Goal: Task Accomplishment & Management: Manage account settings

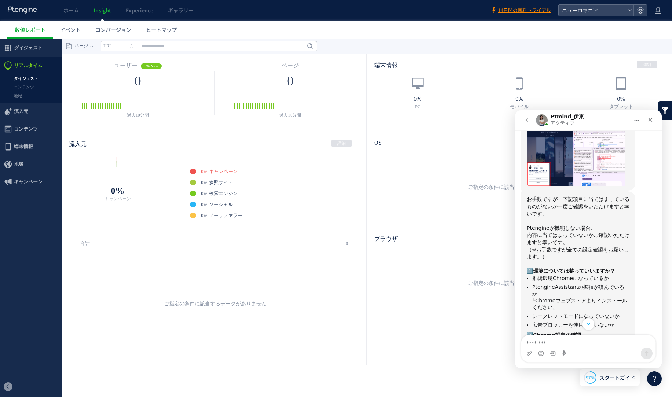
scroll to position [363, 0]
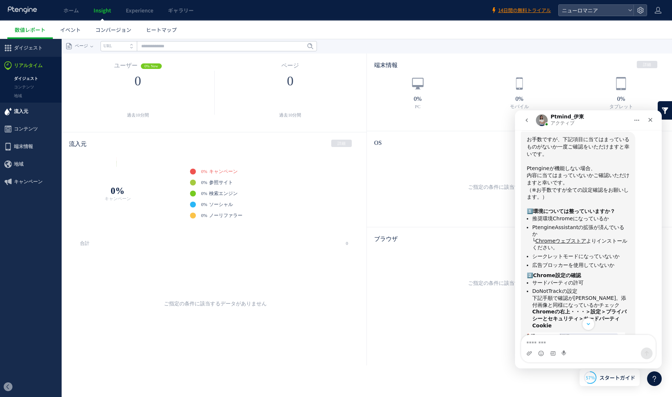
scroll to position [406, 0]
click at [570, 238] on link "Chromeウェブストア" at bounding box center [560, 241] width 51 height 6
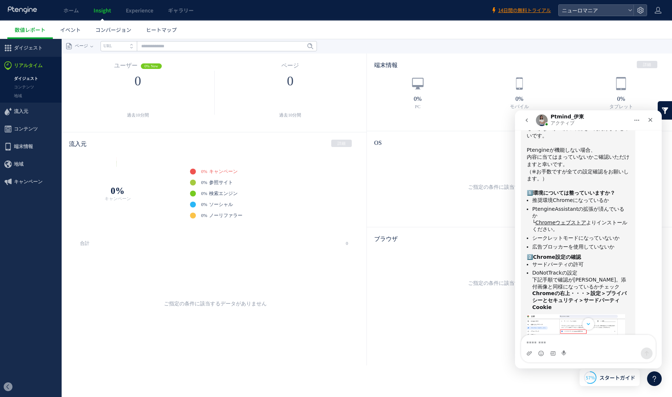
scroll to position [424, 0]
drag, startPoint x: 546, startPoint y: 175, endPoint x: 610, endPoint y: 180, distance: 64.4
click at [610, 206] on li "PtengineAssistantの拡張が済んでいるか └ Chromeウェブストア よりインストールください。" at bounding box center [580, 219] width 97 height 27
click at [619, 244] on li "広告ブロッカーを使用していないか" at bounding box center [580, 247] width 97 height 7
drag, startPoint x: 536, startPoint y: 191, endPoint x: 554, endPoint y: 191, distance: 18.0
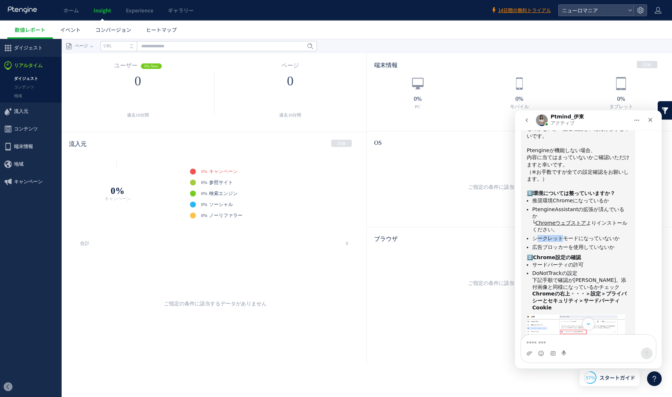
click at [554, 235] on li "シークレットモードになっていないか" at bounding box center [580, 238] width 97 height 7
click at [575, 244] on li "広告ブロッカーを使用していないか" at bounding box center [580, 247] width 97 height 7
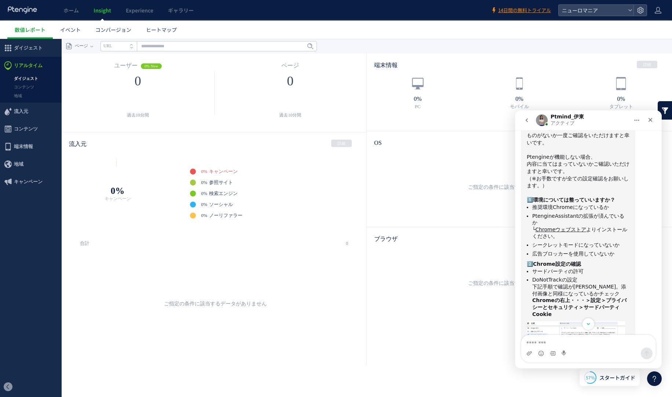
scroll to position [423, 0]
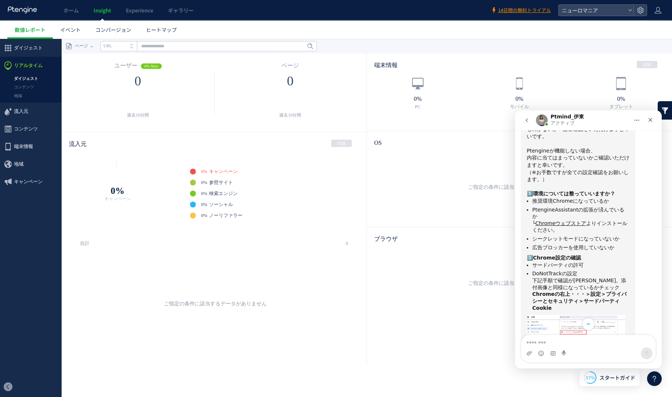
click at [573, 315] on img "Ptmind_伊東さんから新しいメッセージが届きました…" at bounding box center [575, 344] width 98 height 58
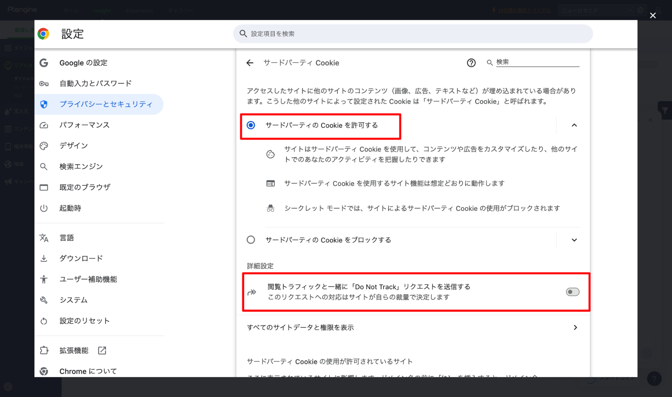
scroll to position [0, 0]
click at [649, 14] on icon "クローズ" at bounding box center [652, 15] width 9 height 9
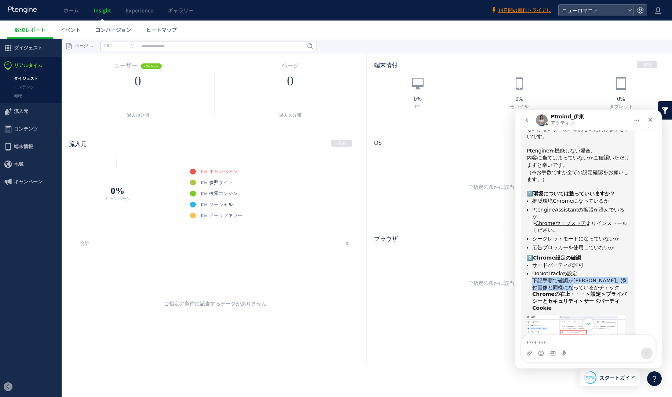
drag, startPoint x: 533, startPoint y: 231, endPoint x: 592, endPoint y: 237, distance: 60.0
click at [592, 270] on li "DoNotTrackの設定 下記手順で確認が[PERSON_NAME]。添付画像と同様になっているかチェック ​ Chromeの右上・・・＞設定＞プライバシー…" at bounding box center [580, 290] width 97 height 41
click at [589, 315] on img "Ptmind_伊東さんから新しいメッセージが届きました…" at bounding box center [575, 344] width 98 height 58
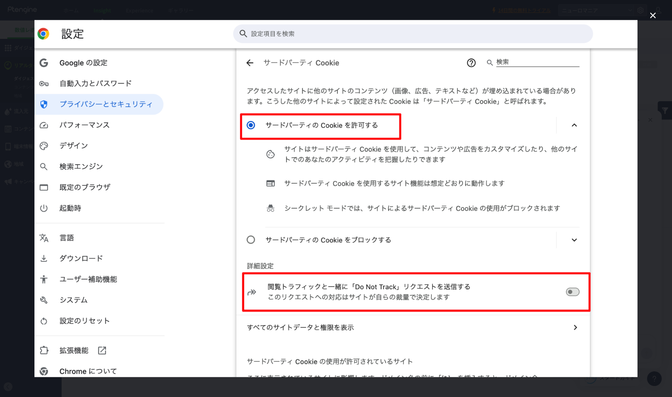
click at [650, 12] on icon "クローズ" at bounding box center [652, 15] width 9 height 9
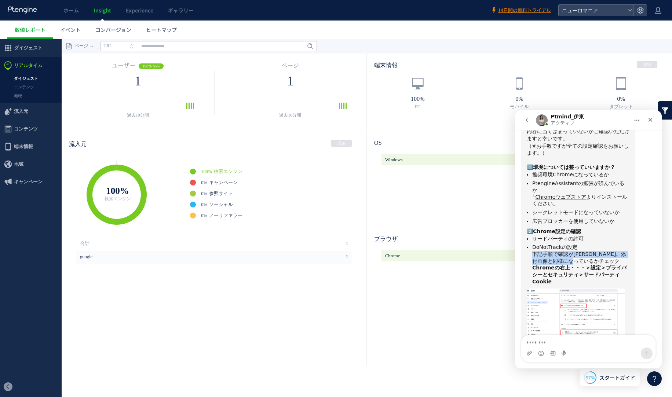
scroll to position [454, 0]
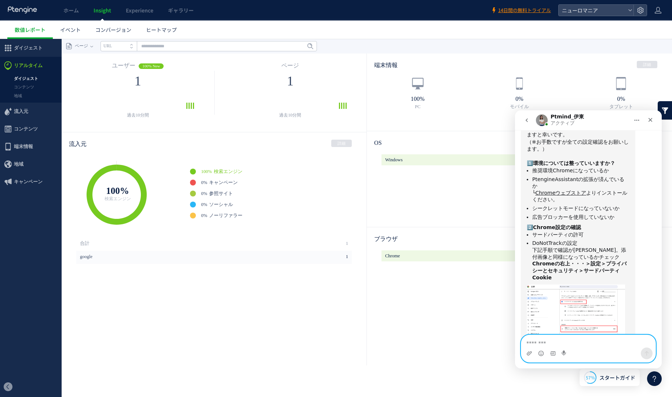
click at [553, 343] on textarea "メッセージ..." at bounding box center [588, 341] width 134 height 12
click at [588, 343] on textarea "メッセージ..." at bounding box center [588, 341] width 134 height 12
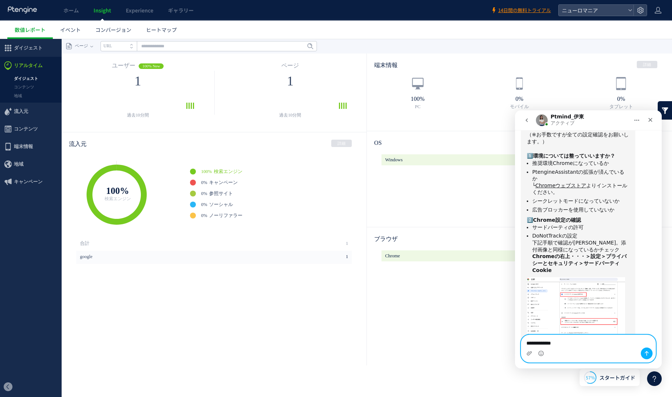
scroll to position [469, 0]
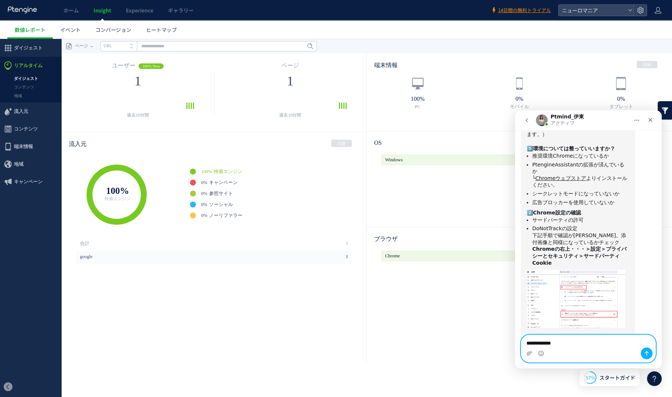
paste textarea "**********"
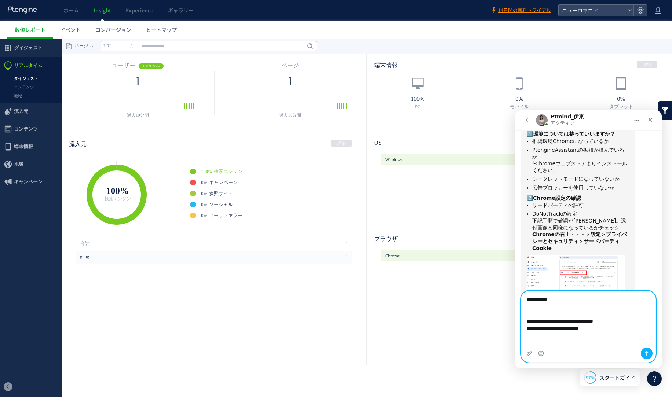
scroll to position [491, 0]
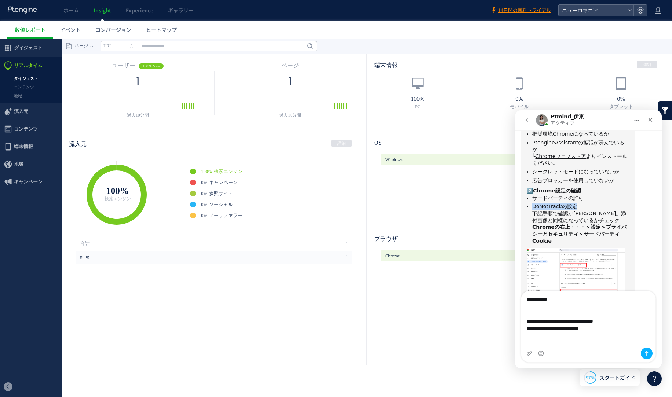
drag, startPoint x: 532, startPoint y: 156, endPoint x: 572, endPoint y: 157, distance: 40.7
click at [572, 195] on ul "サードパーティの許可 DoNotTrackの設定 下記手順で確認が[PERSON_NAME]。添付画像と同様になっているかチェック ​ Chromeの右上・・…" at bounding box center [577, 219] width 103 height 49
copy li "DoNotTrackの設定"
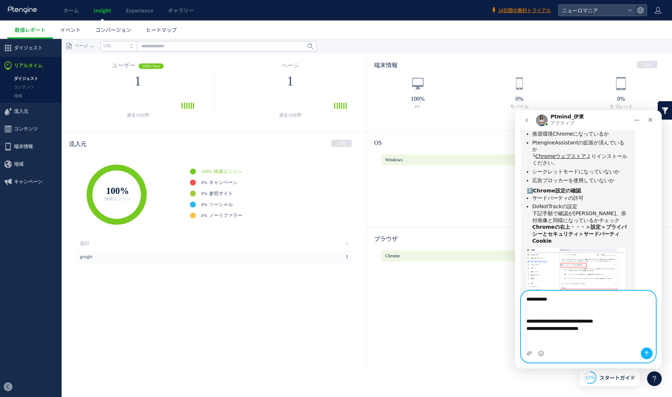
click at [531, 314] on textarea "**********" at bounding box center [588, 315] width 134 height 49
paste textarea "**********"
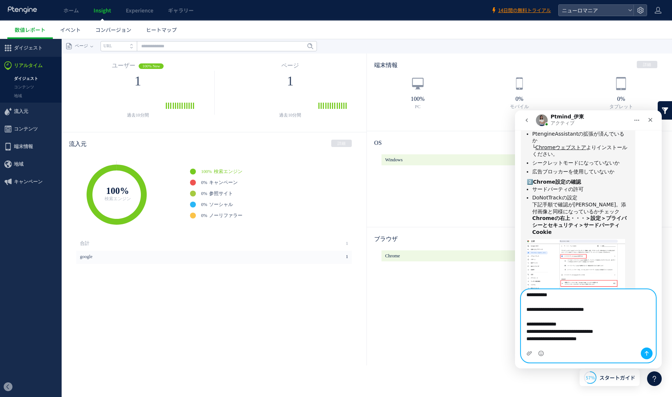
scroll to position [0, 0]
drag, startPoint x: 583, startPoint y: 293, endPoint x: 531, endPoint y: 325, distance: 61.1
click at [531, 325] on textarea "**********" at bounding box center [588, 319] width 134 height 58
click at [543, 340] on textarea "**********" at bounding box center [588, 319] width 134 height 58
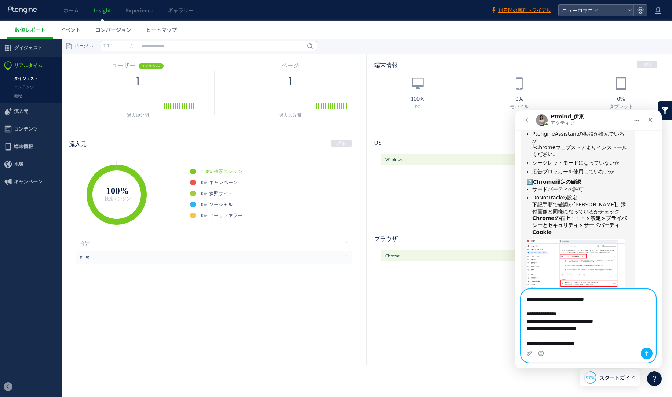
paste textarea "**********"
type textarea "**********"
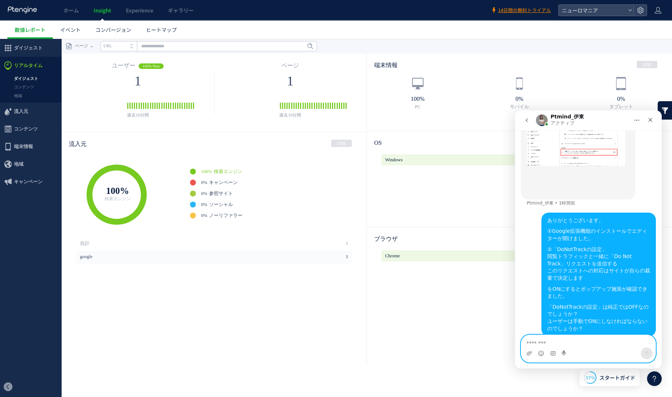
scroll to position [631, 0]
click at [582, 344] on textarea "メッセージ..." at bounding box center [588, 341] width 134 height 12
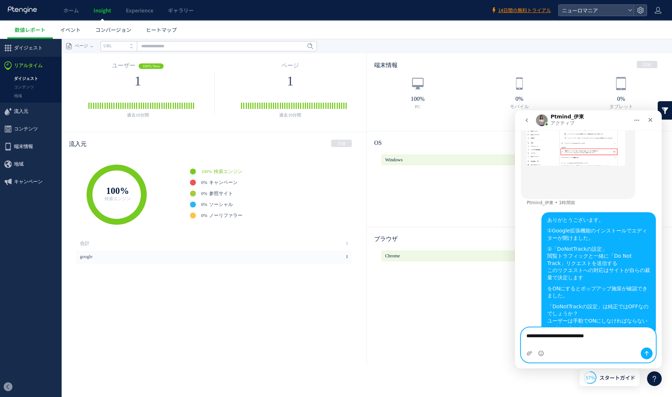
scroll to position [638, 0]
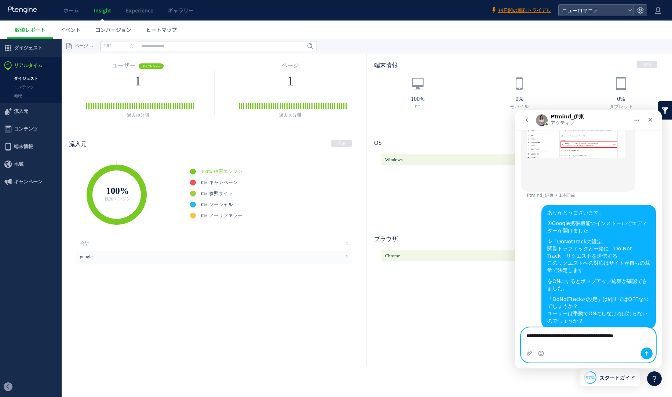
type textarea "**********"
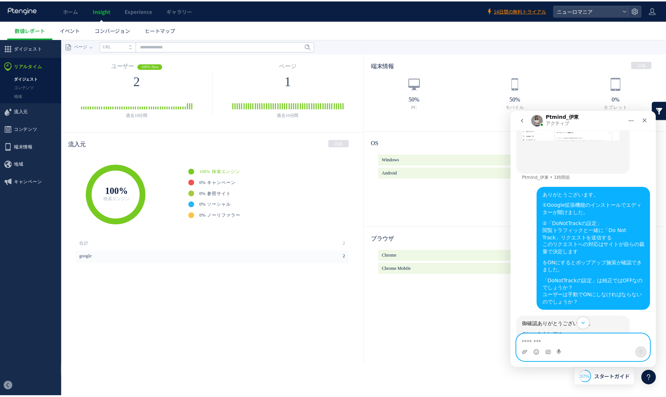
scroll to position [667, 0]
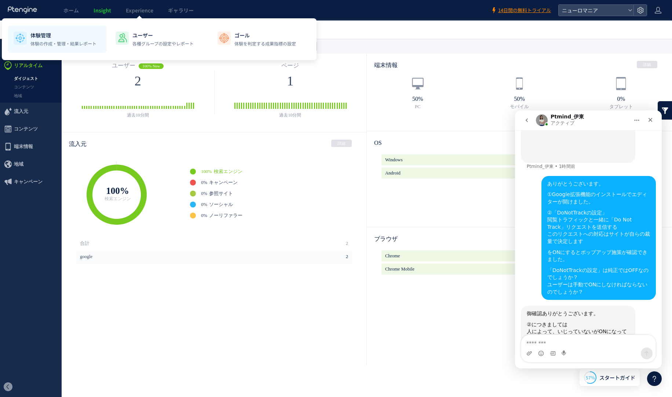
click at [60, 42] on p "体験の作成・管理・結果レポート" at bounding box center [63, 43] width 66 height 7
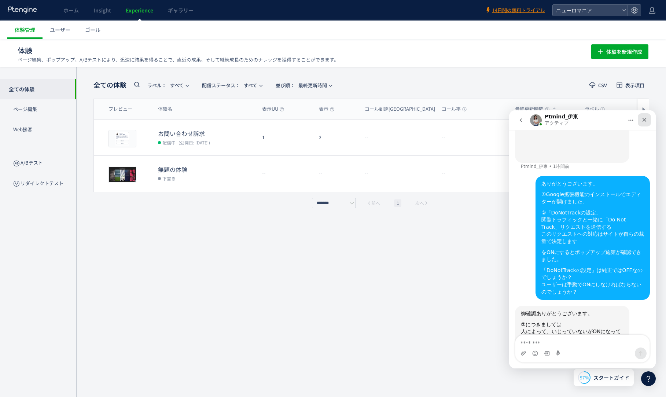
click at [647, 120] on icon "クローズ" at bounding box center [645, 120] width 6 height 6
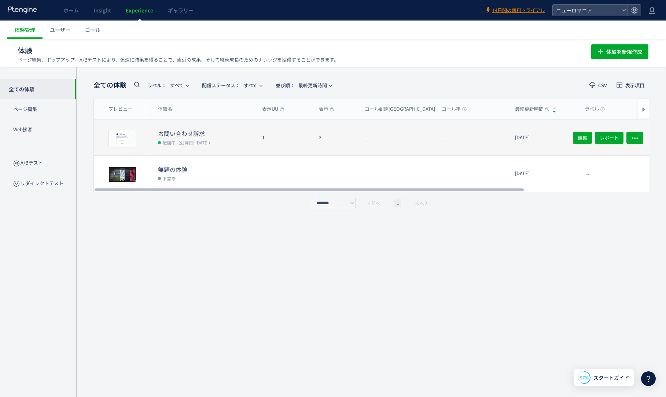
scroll to position [660, 0]
click at [584, 136] on span "編集" at bounding box center [583, 138] width 10 height 12
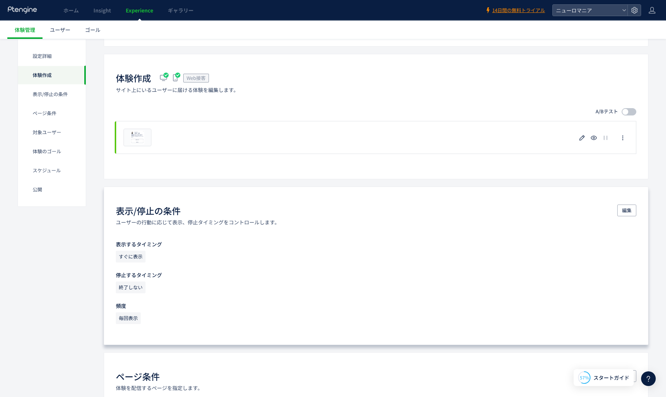
scroll to position [122, 0]
click at [626, 207] on span "編集" at bounding box center [627, 210] width 10 height 12
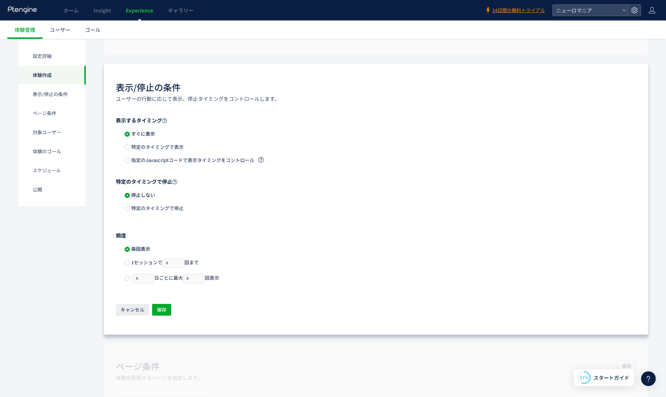
scroll to position [245, 0]
click at [139, 146] on span "特定のタイミングで表示" at bounding box center [157, 147] width 54 height 7
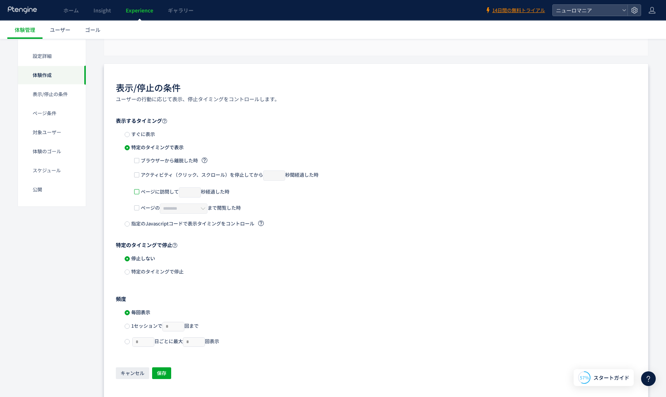
click at [137, 190] on span at bounding box center [136, 191] width 5 height 5
click at [198, 193] on input "*" at bounding box center [190, 192] width 22 height 10
type input "*"
click at [198, 193] on input "*" at bounding box center [190, 192] width 22 height 10
click at [159, 373] on span "保存" at bounding box center [162, 373] width 10 height 12
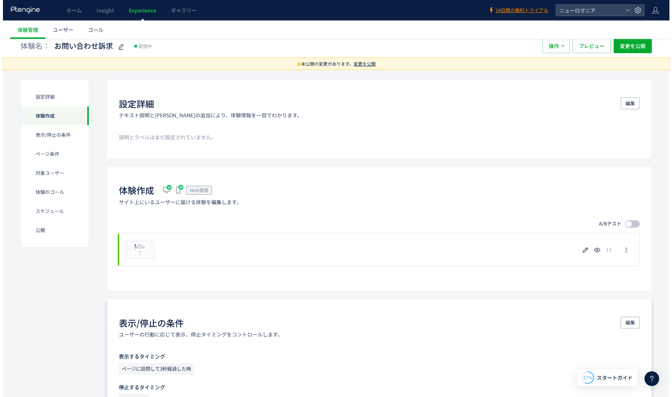
scroll to position [0, 0]
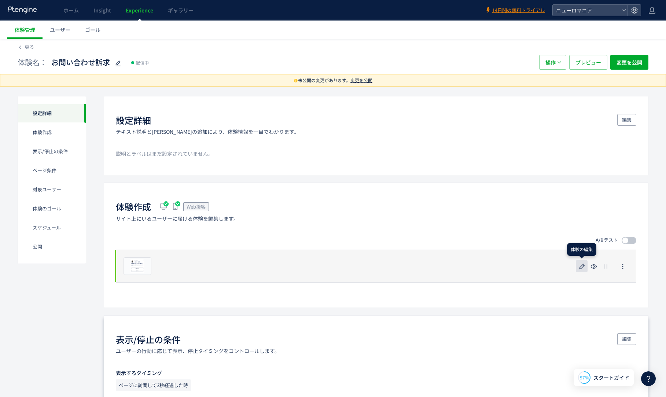
click at [584, 266] on use "button" at bounding box center [582, 266] width 5 height 5
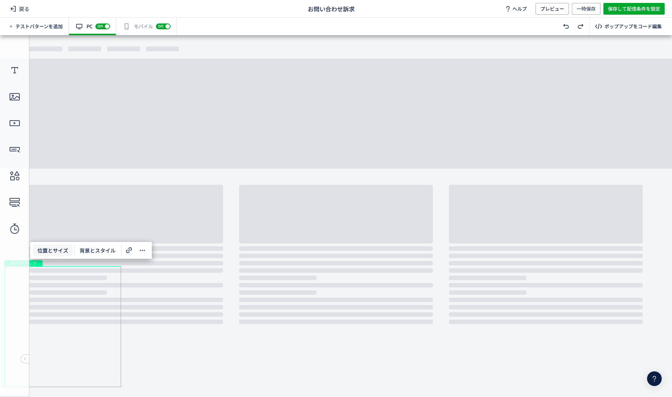
click at [63, 252] on span "位置とサイズ" at bounding box center [53, 251] width 40 height 12
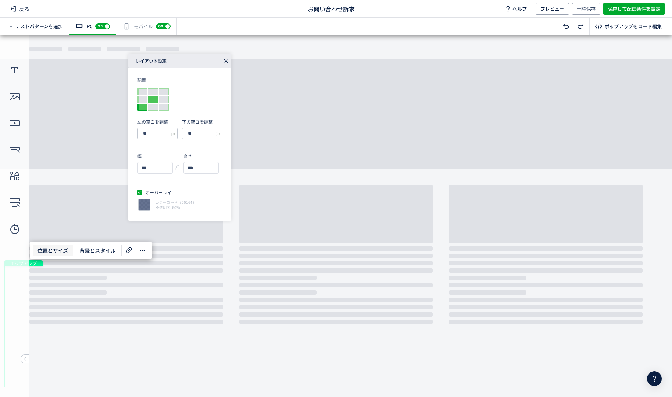
click at [155, 100] on div at bounding box center [153, 99] width 10 height 7
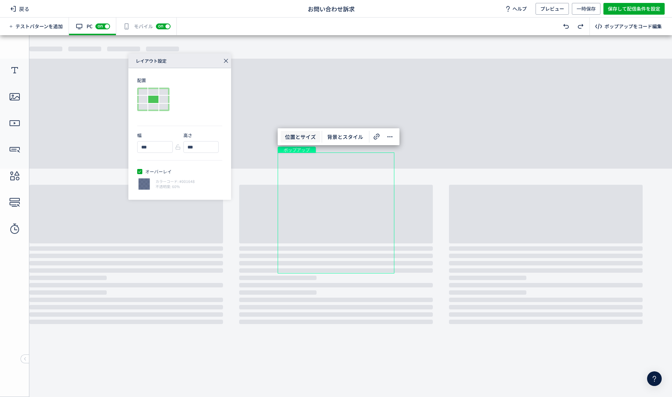
click at [227, 61] on icon at bounding box center [226, 61] width 10 height 10
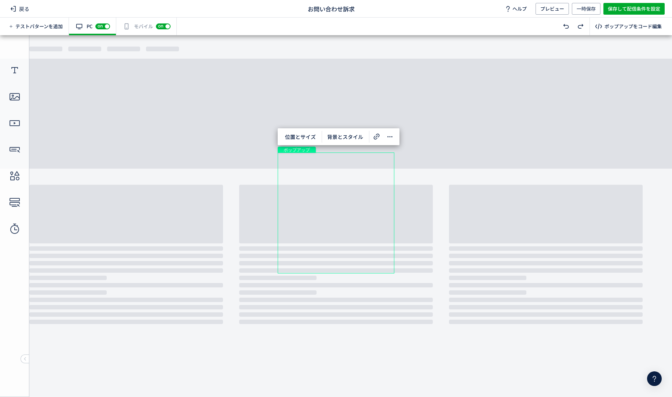
click at [139, 28] on div "有効な編集箇所が確認されません モバイル off on" at bounding box center [146, 27] width 60 height 18
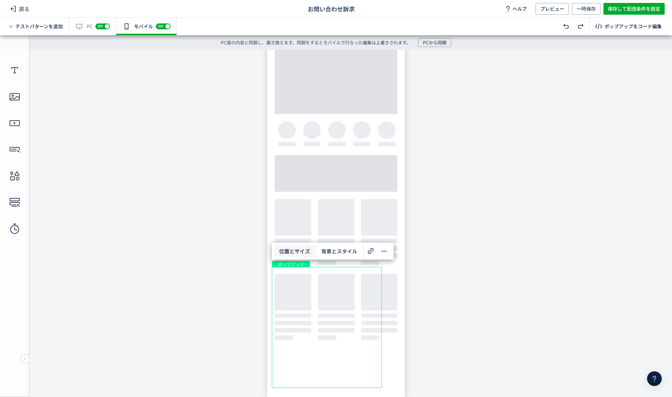
click at [299, 249] on span "位置とサイズ" at bounding box center [295, 251] width 40 height 12
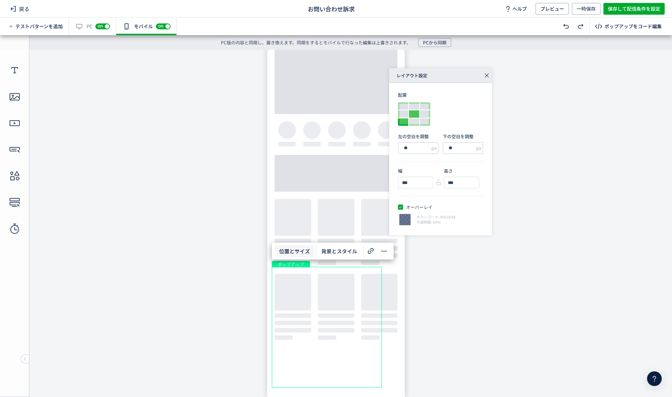
click at [414, 115] on div at bounding box center [414, 113] width 10 height 7
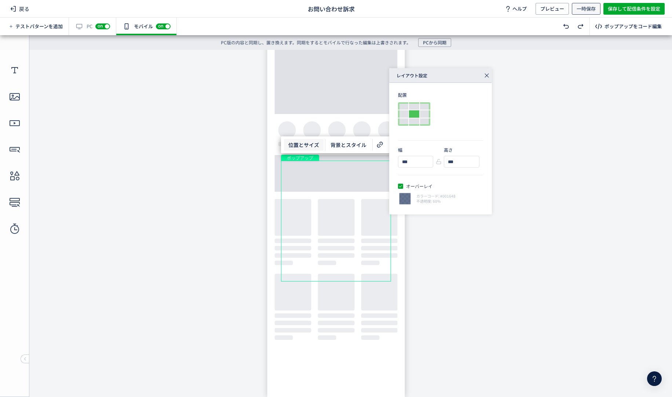
click at [584, 7] on span "一時保存" at bounding box center [585, 9] width 19 height 12
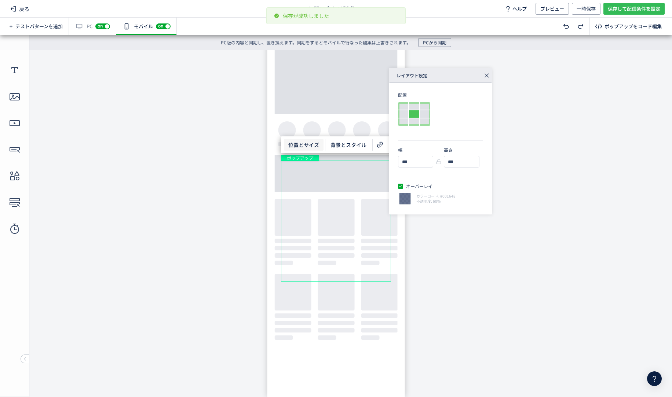
click at [623, 9] on span "保存して配信条件を設定" at bounding box center [634, 9] width 52 height 12
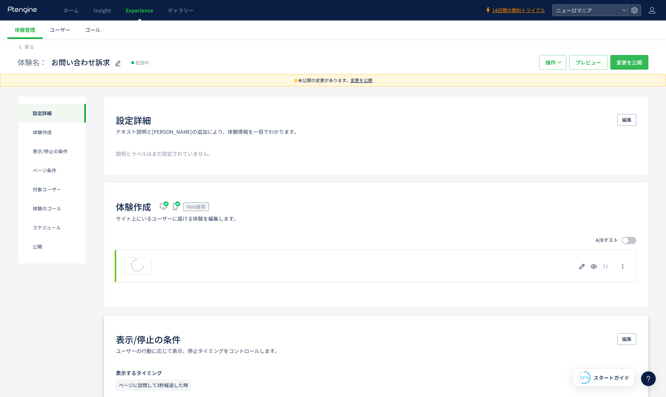
click at [625, 63] on span "変更を公開" at bounding box center [630, 62] width 26 height 15
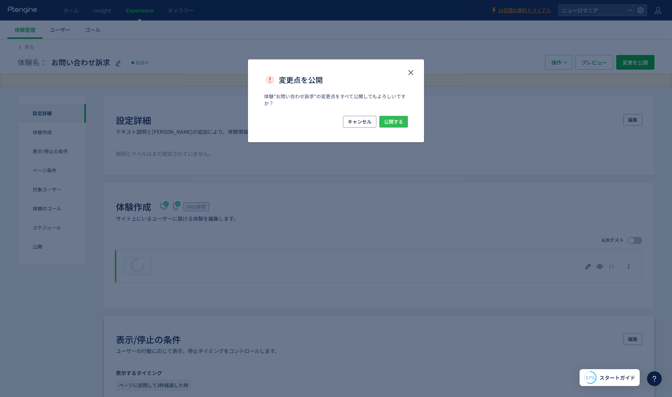
click at [399, 116] on button "公開する" at bounding box center [393, 122] width 29 height 12
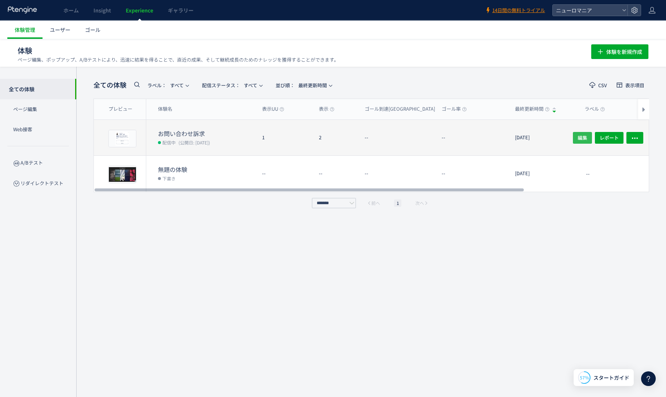
click at [586, 136] on span "編集" at bounding box center [583, 138] width 10 height 12
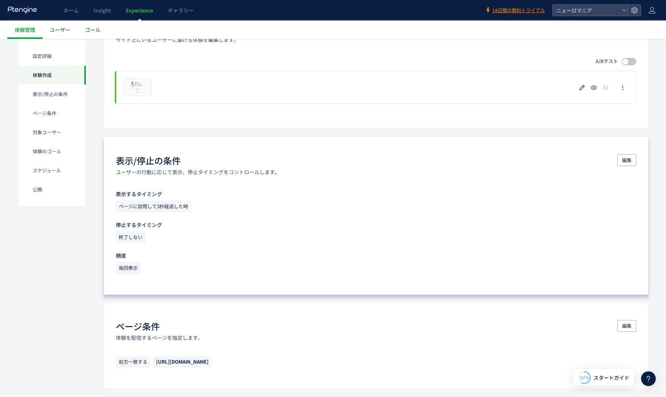
scroll to position [171, 0]
click at [627, 162] on span "編集" at bounding box center [627, 161] width 10 height 12
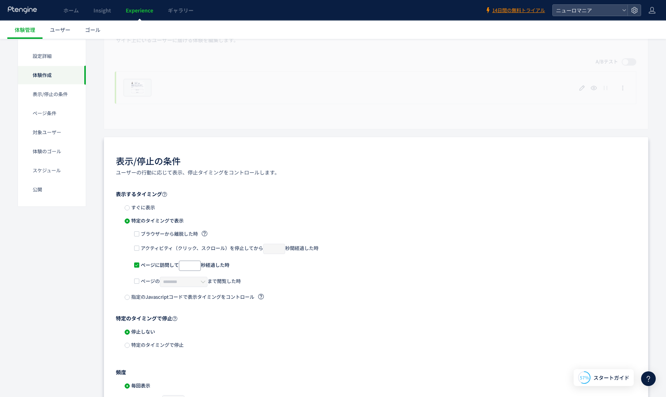
type input "*"
click at [199, 263] on input "*" at bounding box center [190, 266] width 22 height 10
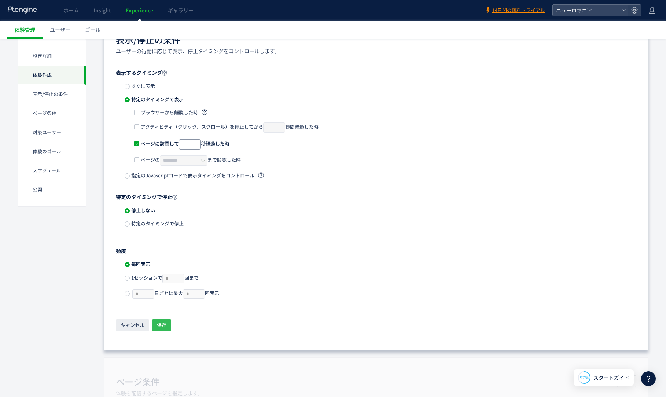
scroll to position [293, 0]
click at [163, 322] on span "保存" at bounding box center [162, 325] width 10 height 12
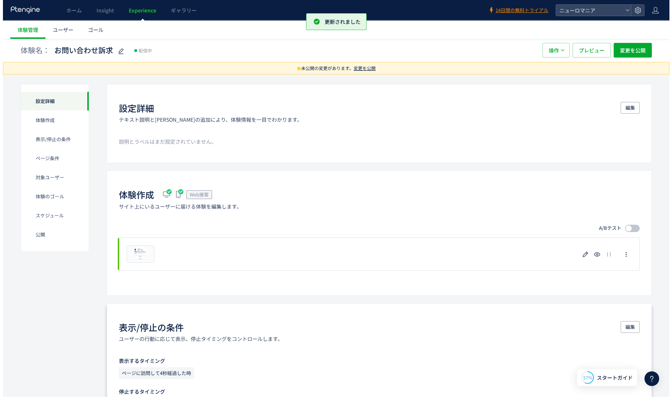
scroll to position [0, 0]
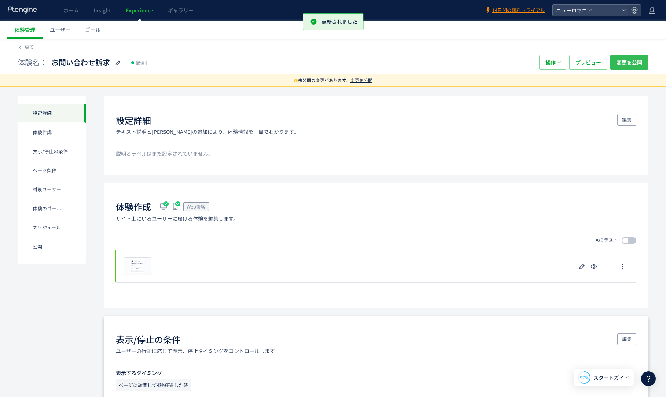
click at [629, 64] on span "変更を公開" at bounding box center [630, 62] width 26 height 15
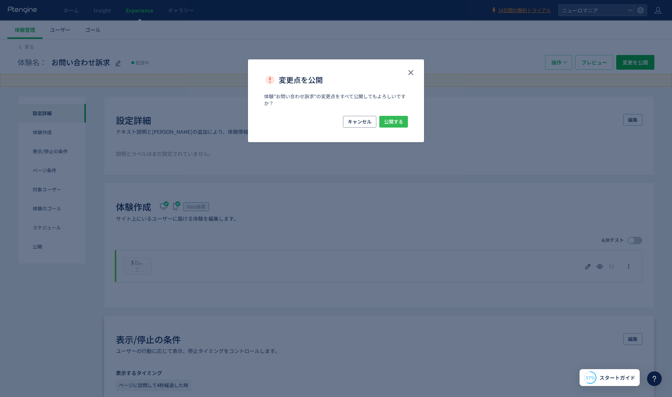
click at [396, 123] on span "公開する" at bounding box center [393, 122] width 19 height 12
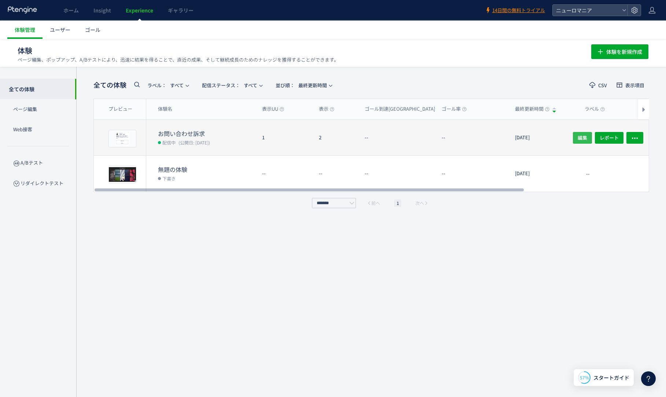
click at [583, 137] on span "編集" at bounding box center [583, 138] width 10 height 12
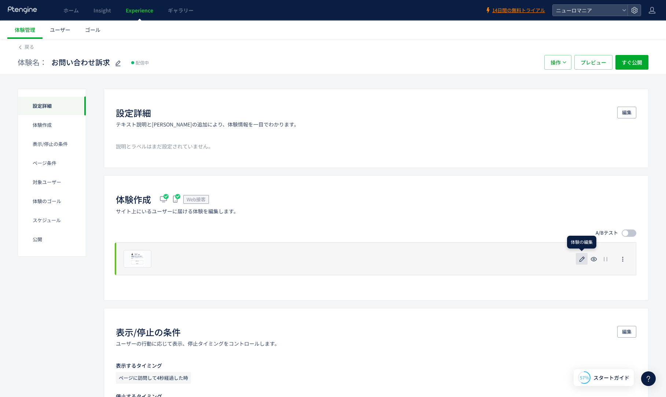
click at [581, 256] on icon "button" at bounding box center [582, 259] width 9 height 9
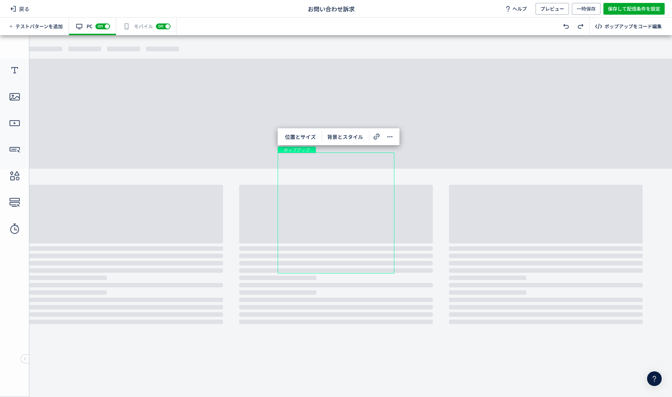
click at [141, 25] on div "有効な編集箇所が確認されません モバイル off on" at bounding box center [146, 27] width 60 height 18
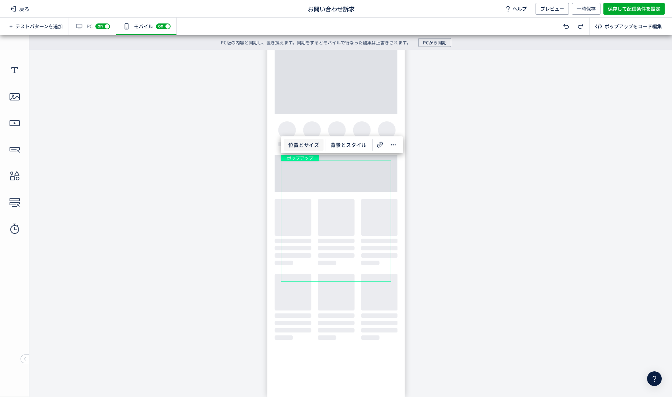
click at [304, 143] on span "位置とサイズ" at bounding box center [304, 145] width 40 height 12
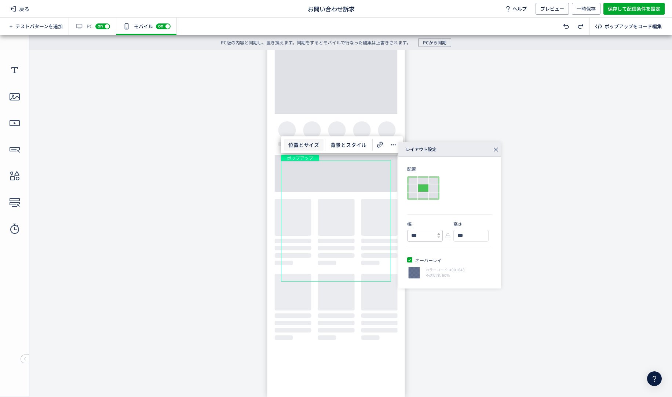
click at [438, 233] on icon at bounding box center [438, 233] width 3 height 3
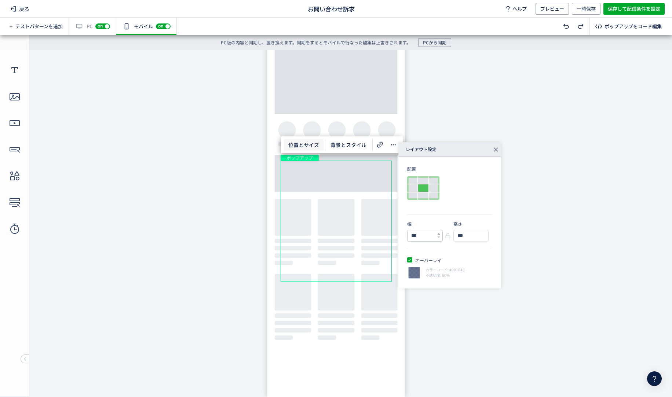
click at [438, 233] on icon at bounding box center [438, 233] width 3 height 3
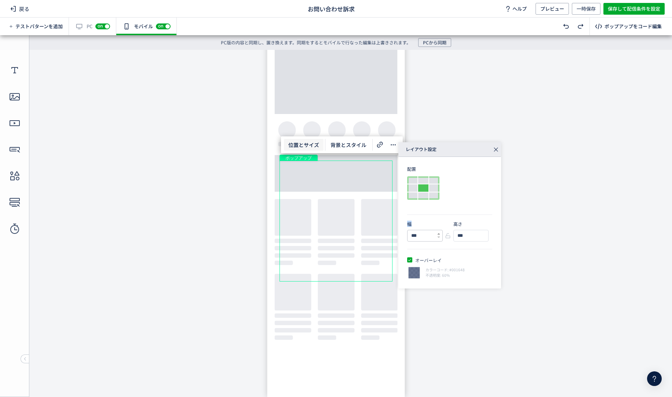
click at [438, 233] on icon at bounding box center [438, 233] width 3 height 3
click at [439, 234] on use at bounding box center [438, 233] width 3 height 1
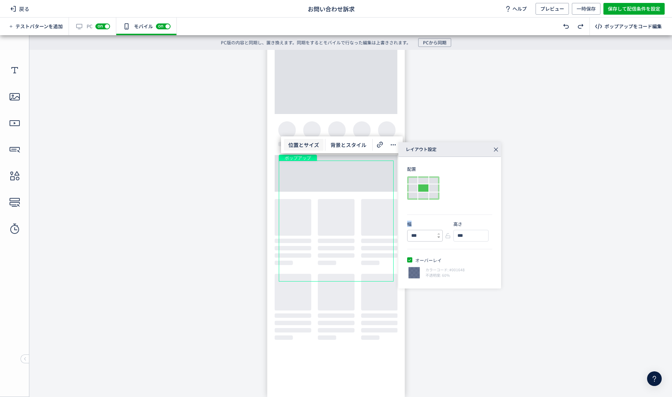
click at [439, 238] on use at bounding box center [438, 236] width 3 height 1
click at [438, 233] on icon at bounding box center [438, 233] width 3 height 3
type input "***"
click at [586, 10] on span "一時保存" at bounding box center [585, 9] width 19 height 12
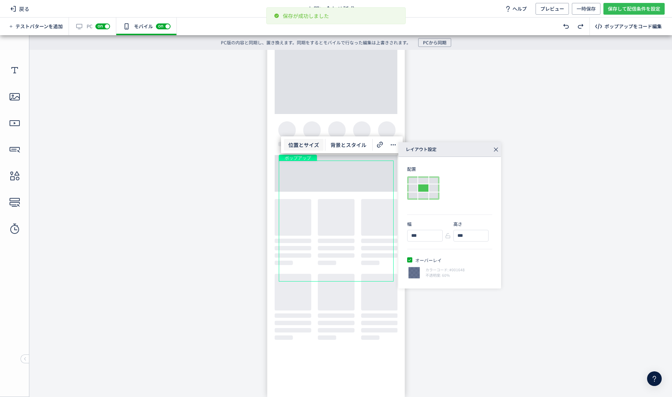
click at [624, 8] on span "保存して配信条件を設定" at bounding box center [634, 9] width 52 height 12
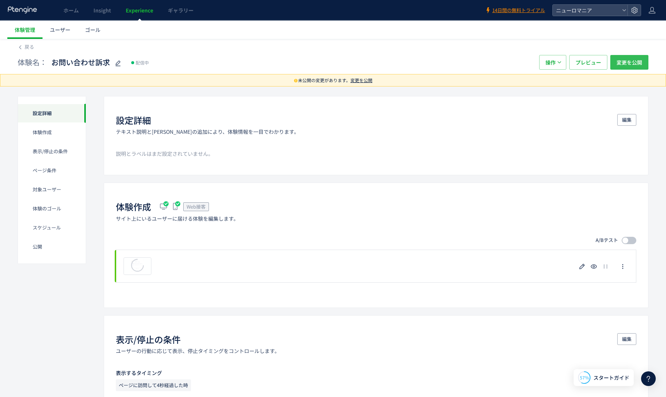
click at [617, 62] on span "変更を公開" at bounding box center [630, 62] width 26 height 15
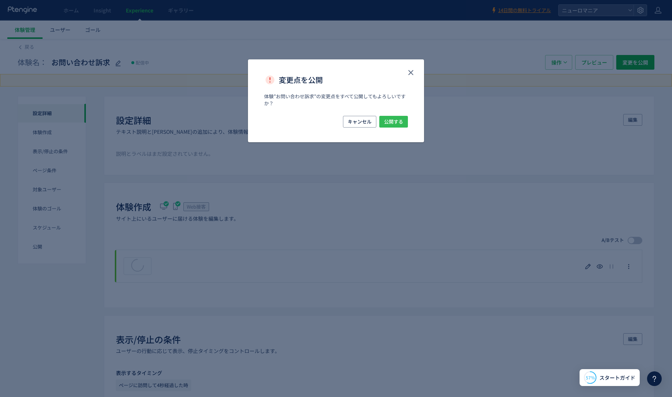
click at [394, 122] on span "公開する" at bounding box center [393, 122] width 19 height 12
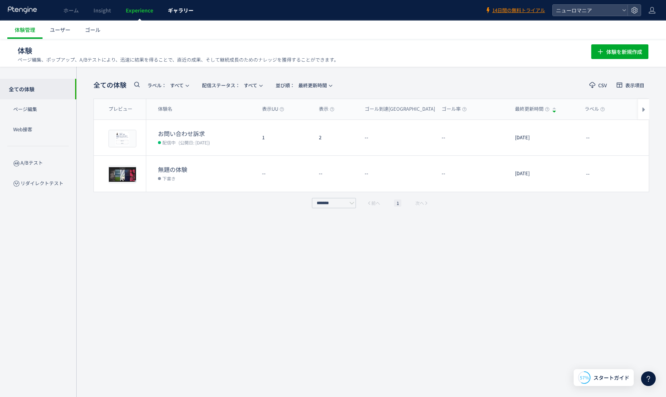
click at [182, 3] on link "ギャラリー" at bounding box center [181, 10] width 40 height 21
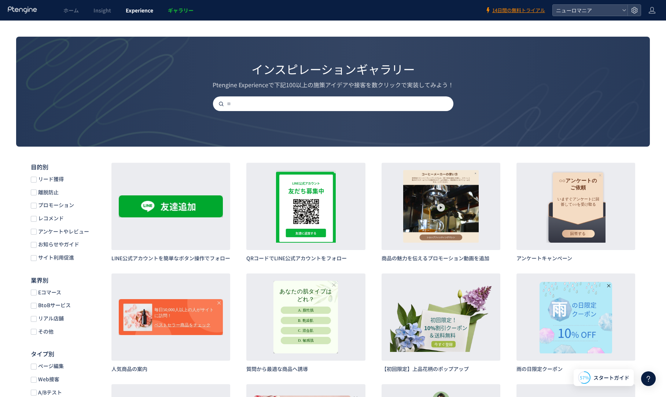
click at [146, 8] on span "Experience" at bounding box center [139, 10] width 27 height 7
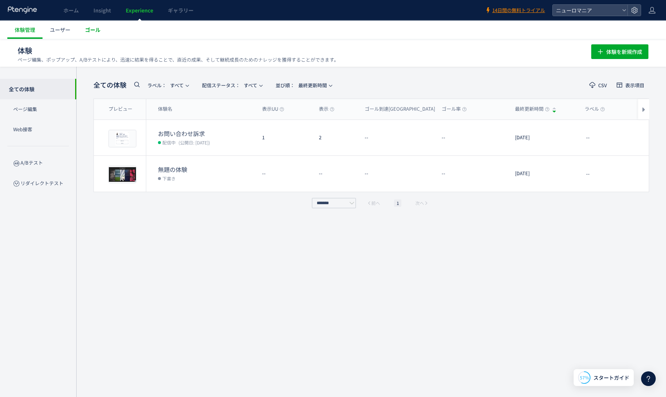
click at [97, 29] on span "ゴール" at bounding box center [92, 29] width 15 height 7
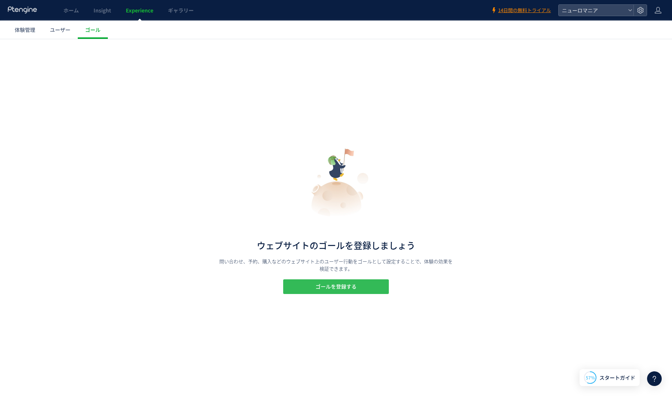
click at [317, 283] on span "ゴールを登録する" at bounding box center [335, 286] width 41 height 15
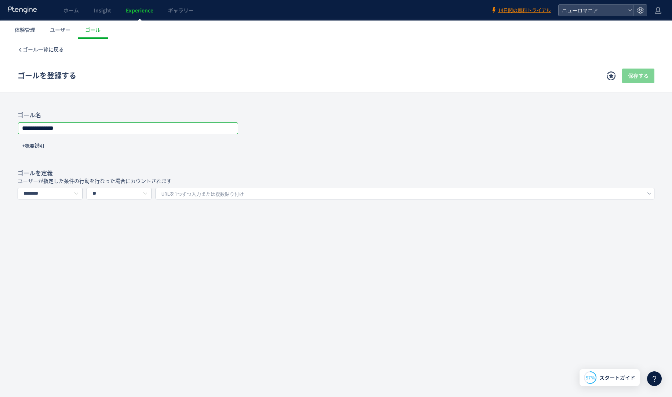
click at [151, 124] on input "**********" at bounding box center [127, 128] width 219 height 10
type input "**********"
click at [51, 191] on input "********" at bounding box center [50, 194] width 65 height 12
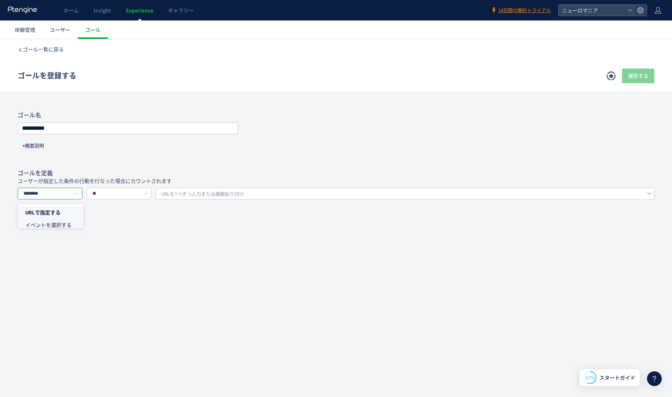
click at [57, 222] on span "イベントを選択する" at bounding box center [48, 225] width 46 height 6
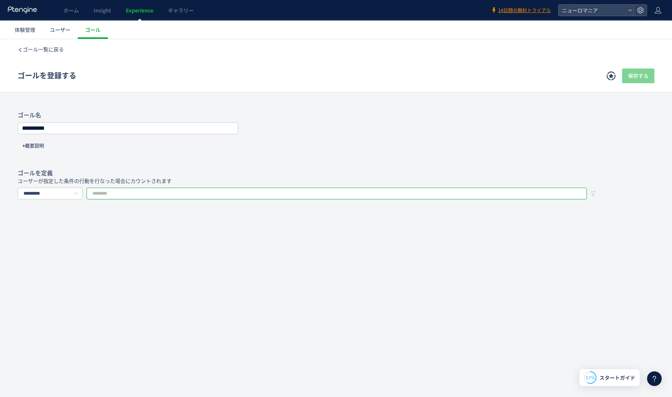
click at [121, 192] on input "text" at bounding box center [337, 194] width 500 height 12
click at [55, 192] on input "*********" at bounding box center [50, 194] width 65 height 12
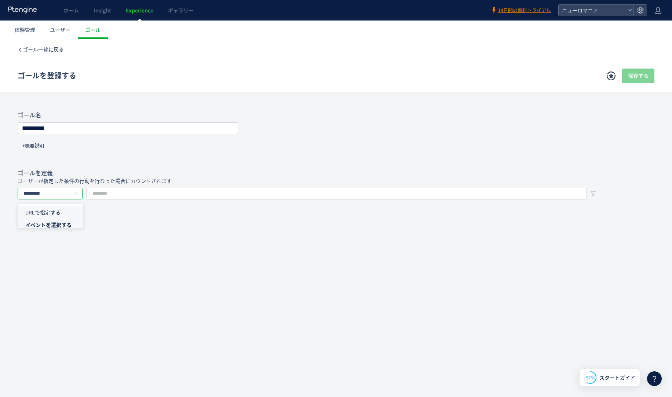
click at [61, 213] on li "URLで指定する" at bounding box center [53, 212] width 71 height 12
type input "********"
click at [120, 192] on input "**" at bounding box center [119, 194] width 65 height 12
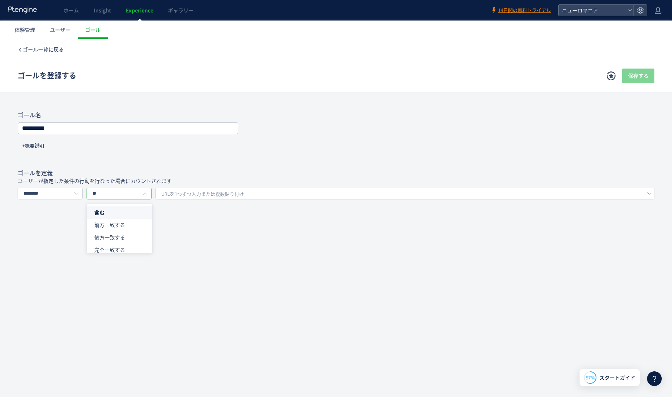
click at [261, 277] on div "**********" at bounding box center [336, 170] width 672 height 263
click at [51, 48] on span "ゴール一覧に戻る" at bounding box center [43, 50] width 41 height 6
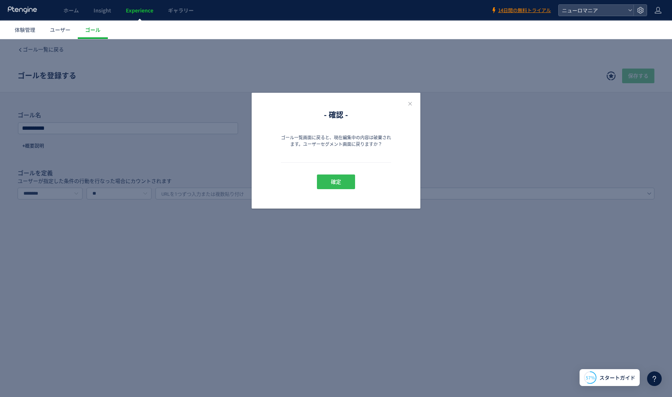
click at [336, 179] on span "確定" at bounding box center [336, 182] width 10 height 15
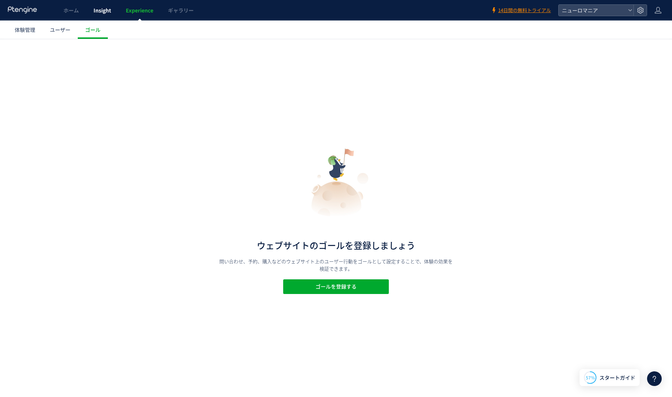
click at [98, 3] on link "Insight" at bounding box center [102, 10] width 32 height 21
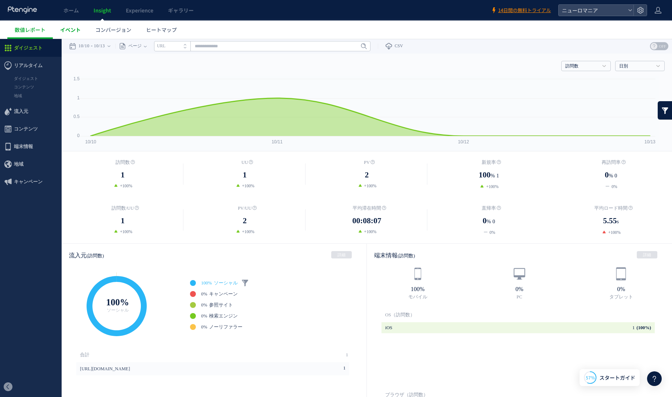
click at [70, 27] on span "イベント" at bounding box center [70, 29] width 21 height 7
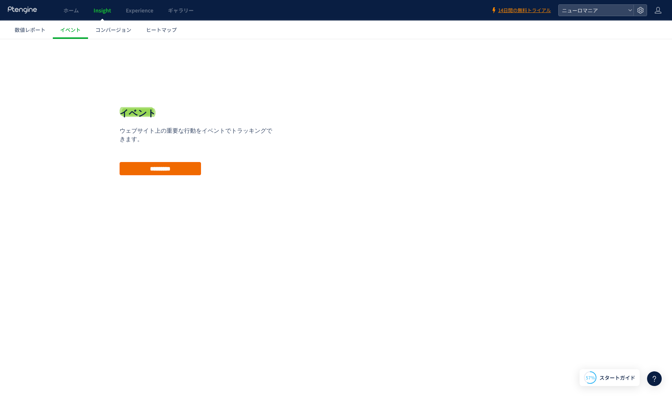
click at [174, 171] on input "*********" at bounding box center [160, 168] width 81 height 13
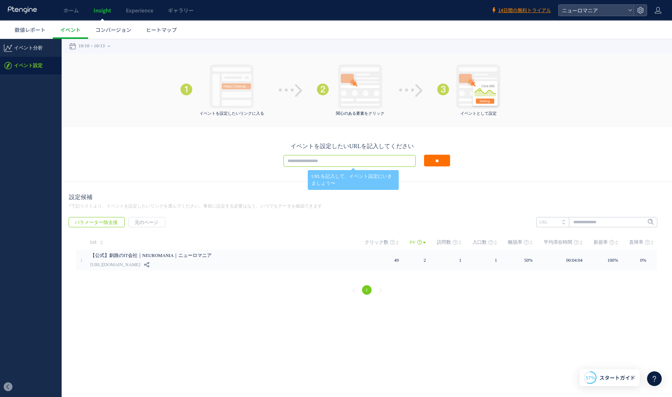
click at [328, 161] on input "text" at bounding box center [349, 161] width 132 height 12
click at [351, 160] on input "text" at bounding box center [349, 161] width 132 height 12
paste input "**********"
type input "**********"
click at [436, 161] on input "**" at bounding box center [437, 161] width 26 height 12
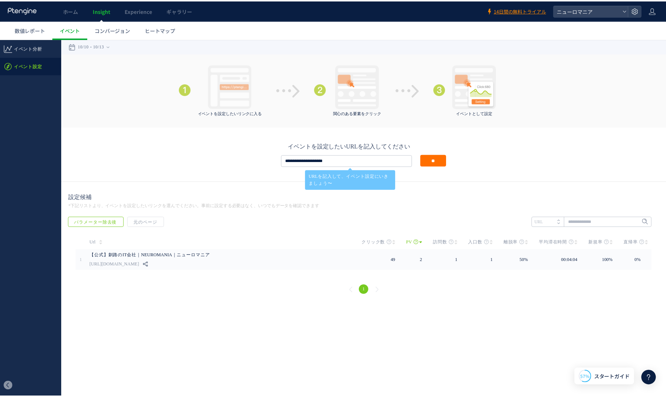
scroll to position [688, 0]
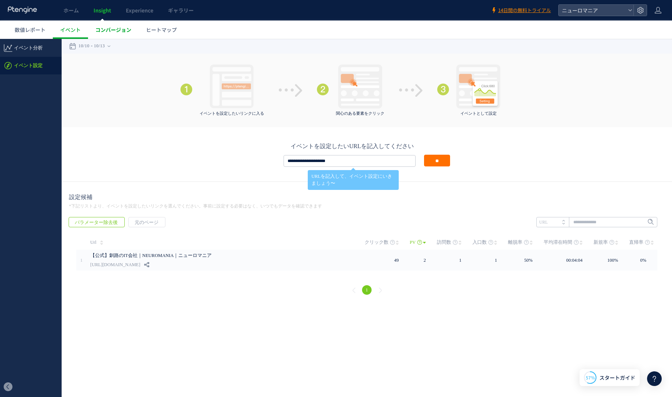
click at [122, 30] on span "コンバージョン" at bounding box center [113, 29] width 36 height 7
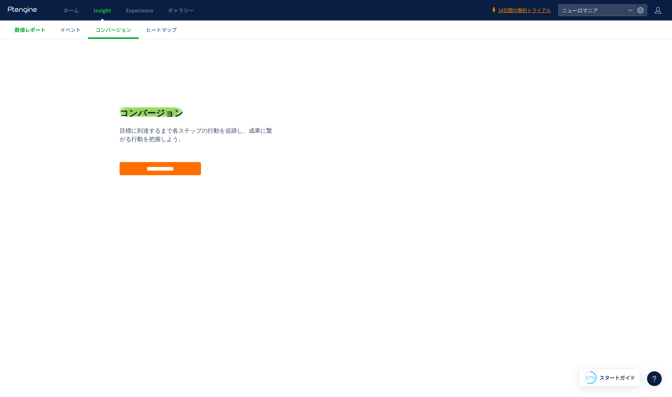
click at [41, 30] on span "数値レポート" at bounding box center [30, 29] width 31 height 7
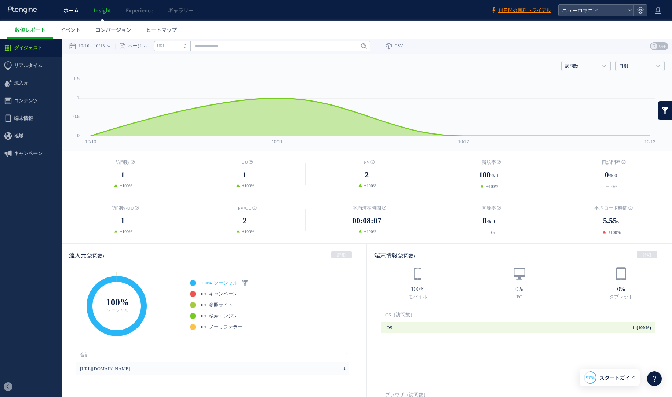
click at [77, 12] on span "ホーム" at bounding box center [70, 10] width 15 height 7
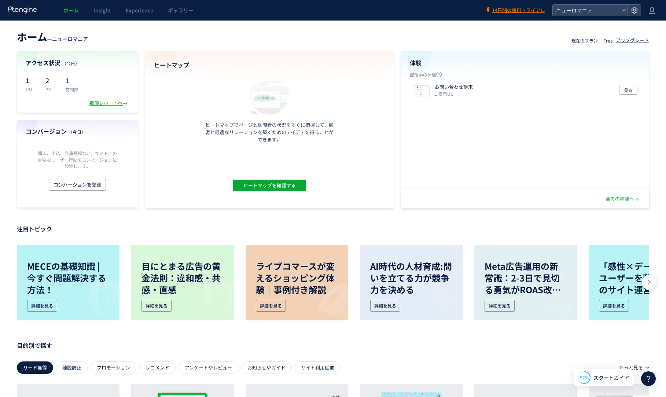
click at [20, 8] on use at bounding box center [22, 9] width 29 height 7
click at [71, 10] on span "ホーム" at bounding box center [70, 10] width 15 height 7
click at [25, 9] on icon at bounding box center [22, 9] width 30 height 7
click at [609, 352] on span "②の設定に関しては配信へは影響いたしません。 影響ポイントとしては、エディターがうまく表示されなかったり、イベントが設定できないなど、配信よりも前の段階で影響…" at bounding box center [598, 368] width 94 height 42
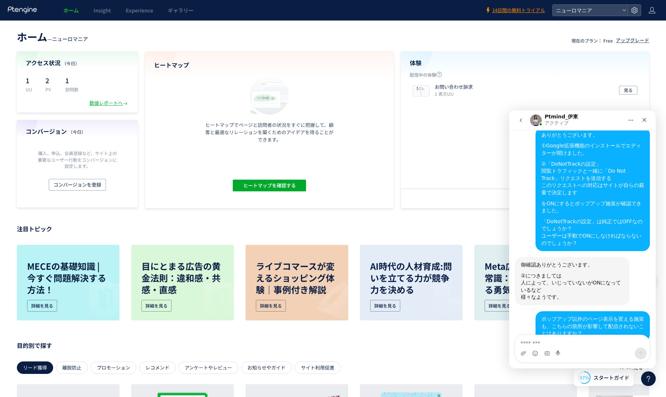
scroll to position [715, 0]
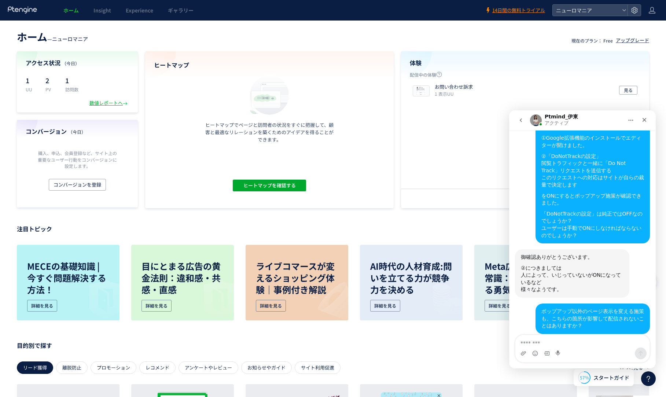
click at [583, 346] on textarea "メッセージ..." at bounding box center [582, 341] width 134 height 12
drag, startPoint x: 542, startPoint y: 315, endPoint x: 550, endPoint y: 343, distance: 29.1
click at [550, 343] on textarea "メッセージ..." at bounding box center [582, 341] width 134 height 12
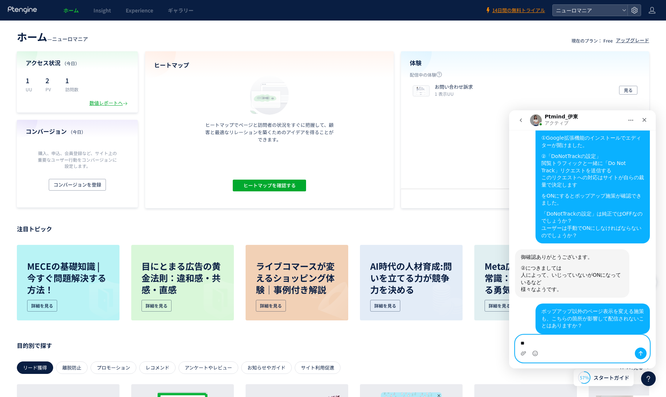
type textarea "*"
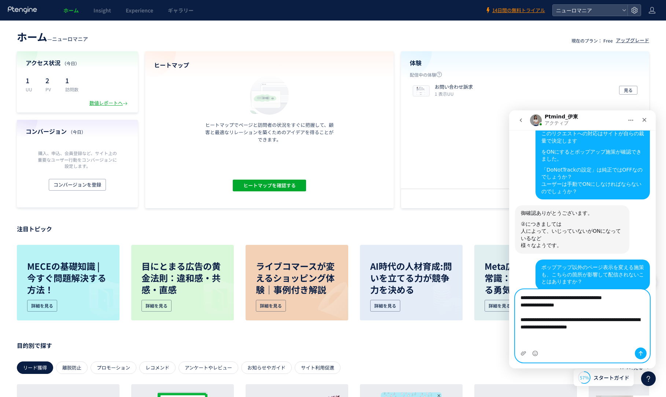
scroll to position [761, 0]
type textarea "**********"
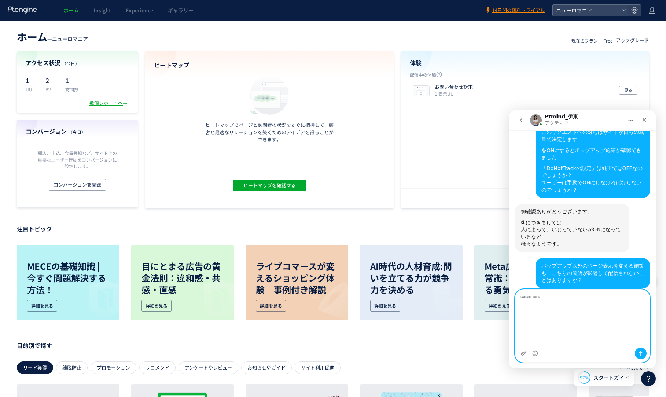
scroll to position [779, 0]
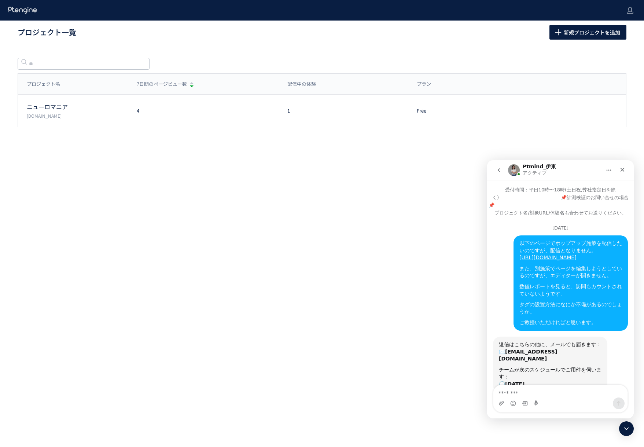
scroll to position [454, 0]
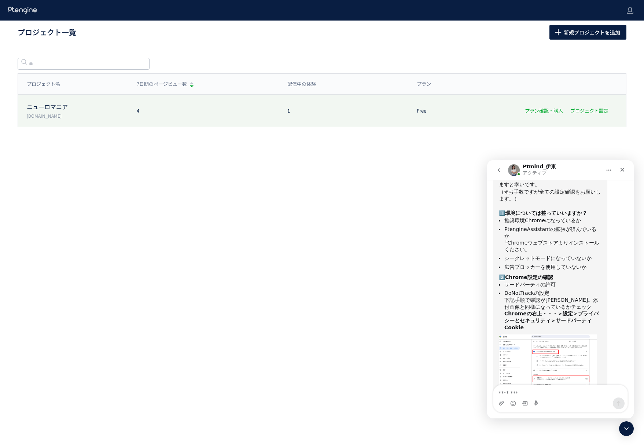
click at [74, 107] on p "ニューロマニア" at bounding box center [77, 107] width 101 height 8
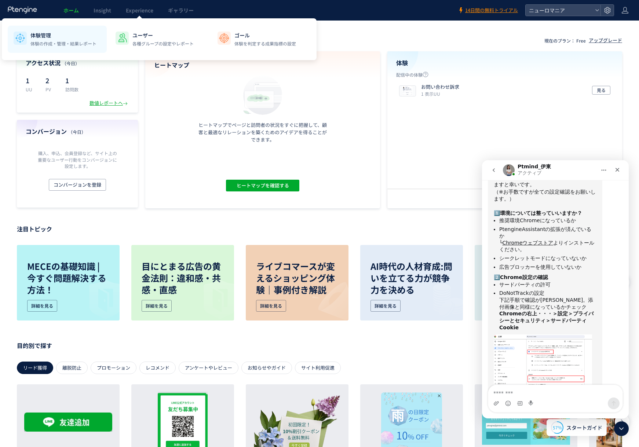
click at [81, 40] on p "体験の作成・管理・結果レポート" at bounding box center [63, 43] width 66 height 7
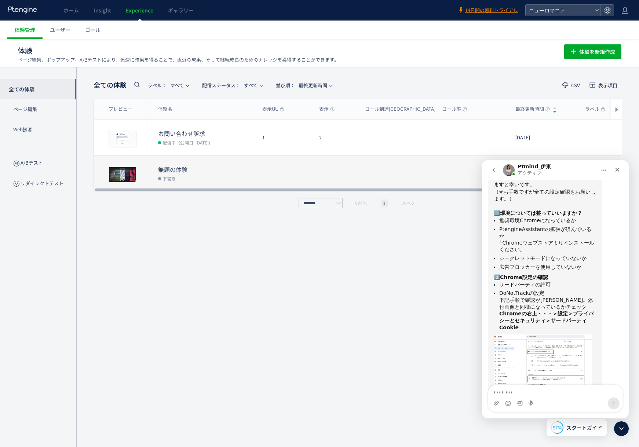
click at [194, 173] on dd "下書き" at bounding box center [207, 178] width 98 height 10
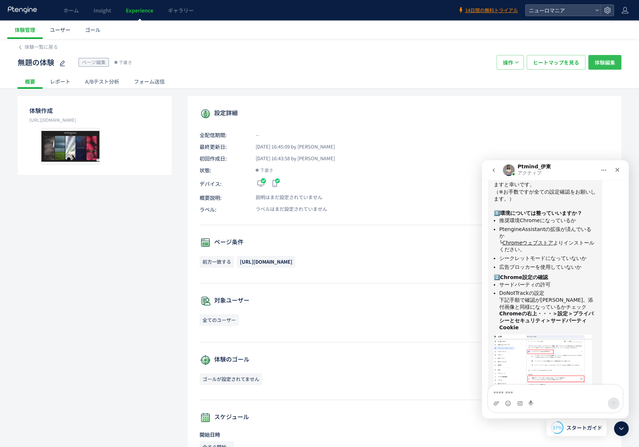
click at [599, 62] on span "体験編集" at bounding box center [604, 62] width 21 height 15
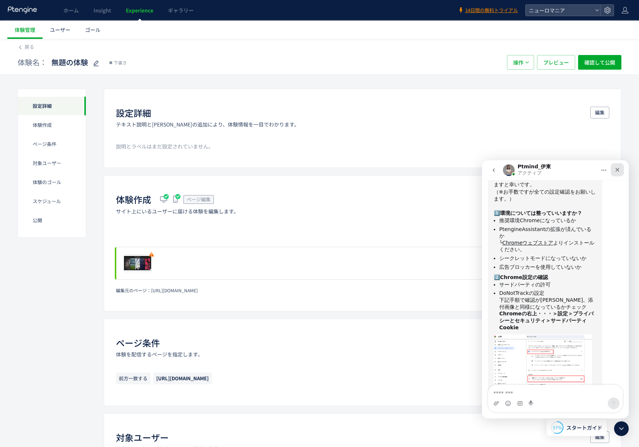
click at [618, 167] on icon "クローズ" at bounding box center [617, 170] width 6 height 6
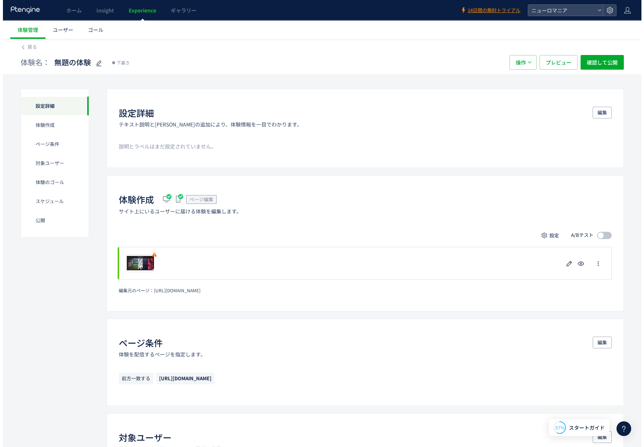
scroll to position [454, 0]
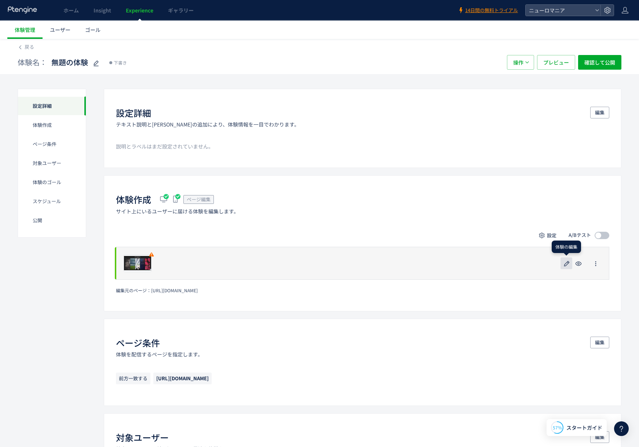
click at [567, 262] on use "button" at bounding box center [566, 263] width 5 height 5
